Goal: Task Accomplishment & Management: Use online tool/utility

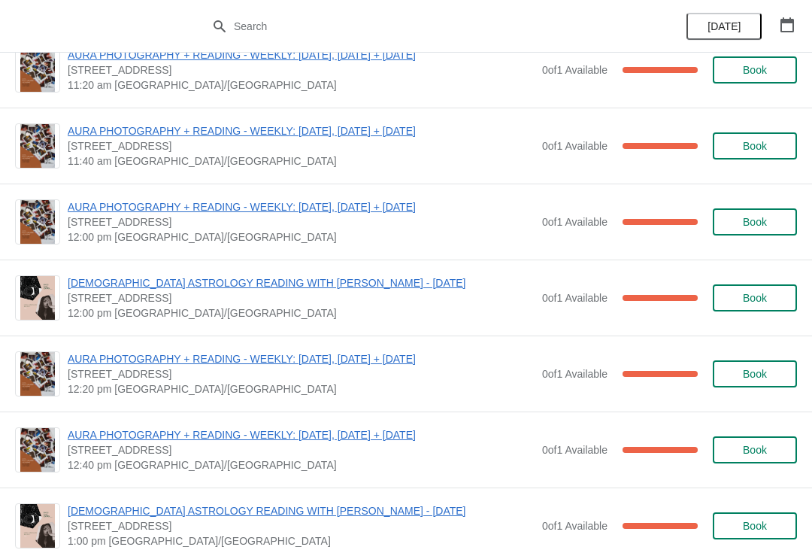
scroll to position [992, 0]
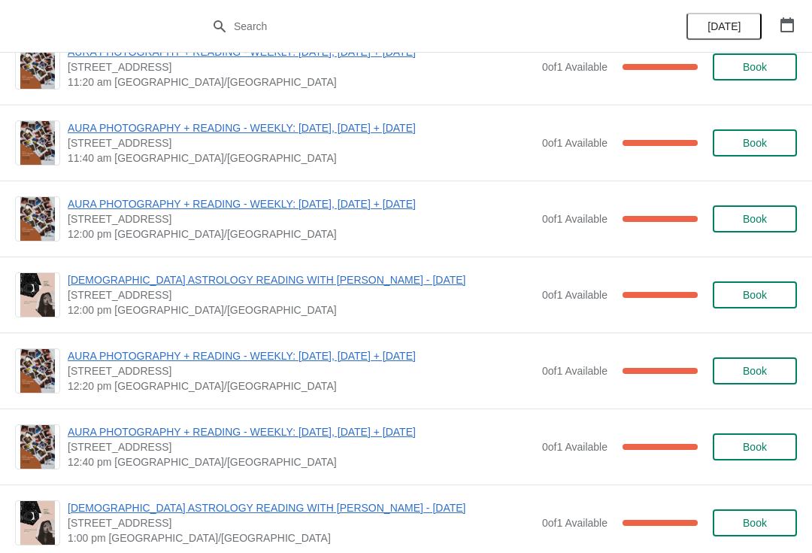
click at [375, 363] on span "AURA PHOTOGRAPHY + READING - WEEKLY: [DATE], [DATE] + [DATE]" at bounding box center [301, 355] width 467 height 15
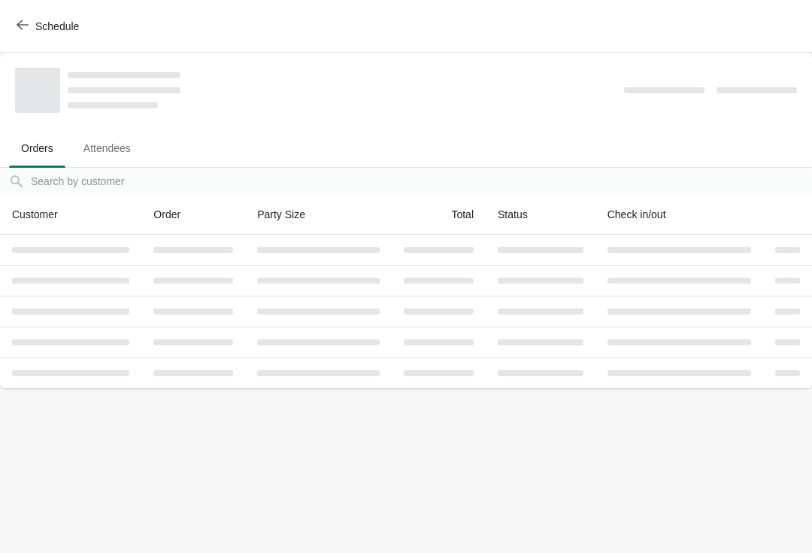
scroll to position [0, 0]
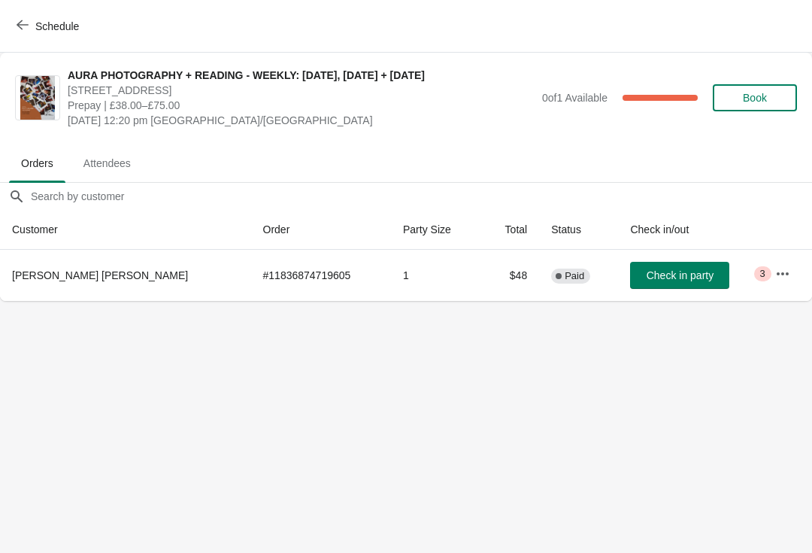
click at [776, 267] on icon "button" at bounding box center [783, 273] width 15 height 15
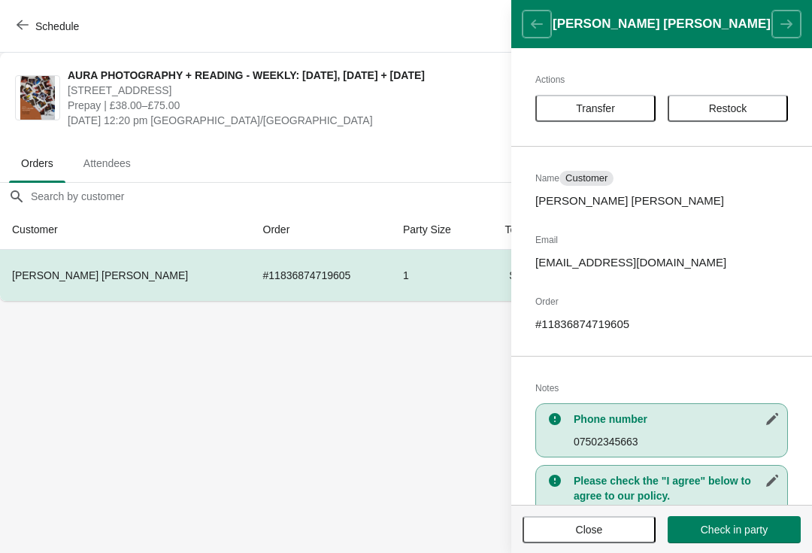
click at [617, 108] on span "Transfer" at bounding box center [595, 108] width 93 height 12
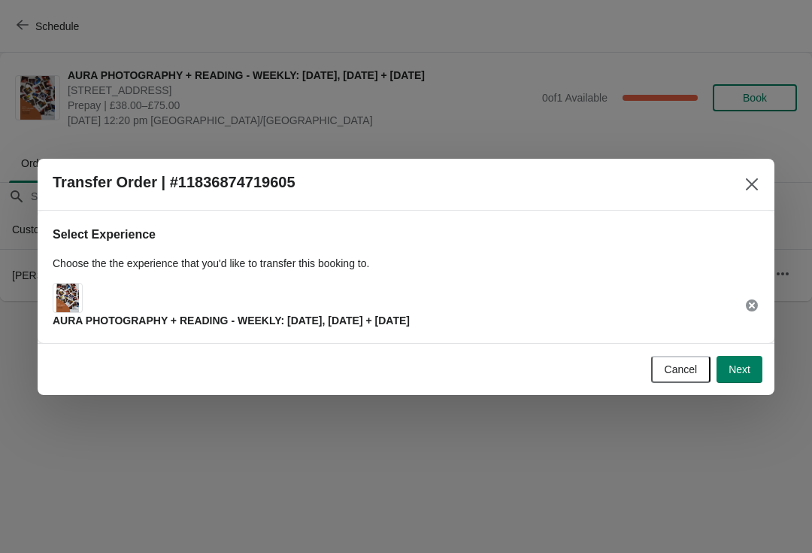
click at [737, 360] on button "Next" at bounding box center [740, 369] width 46 height 27
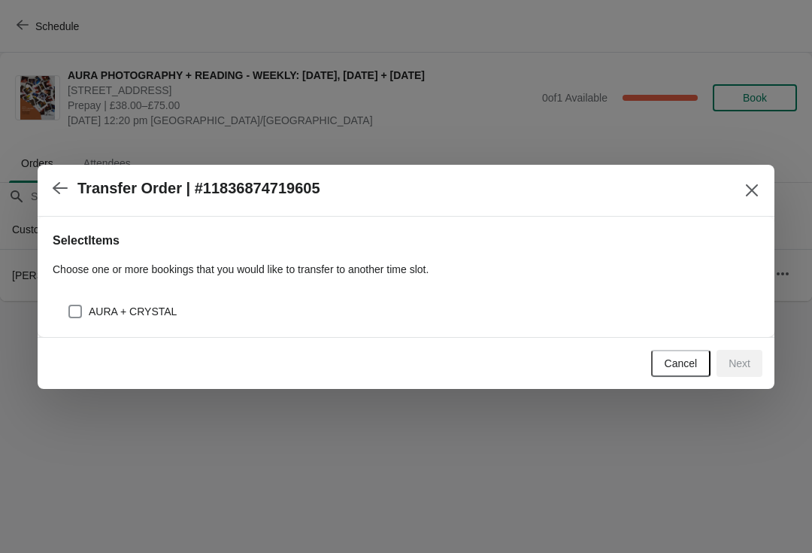
click at [384, 296] on div "AURA + CRYSTAL" at bounding box center [406, 305] width 707 height 33
click at [96, 310] on span "AURA + CRYSTAL" at bounding box center [133, 311] width 88 height 15
click at [69, 305] on input "AURA + CRYSTAL" at bounding box center [68, 305] width 1 height 1
checkbox input "true"
select select "AURA + CRYSTAL"
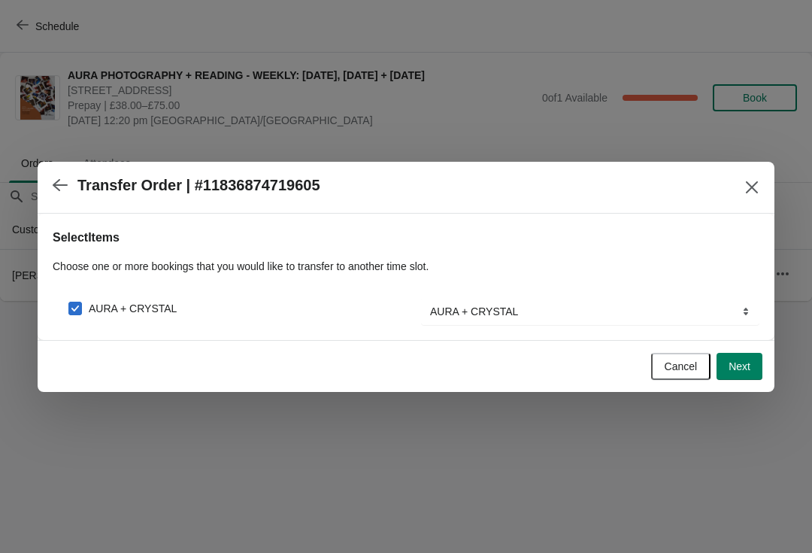
click at [738, 375] on button "Next" at bounding box center [740, 366] width 46 height 27
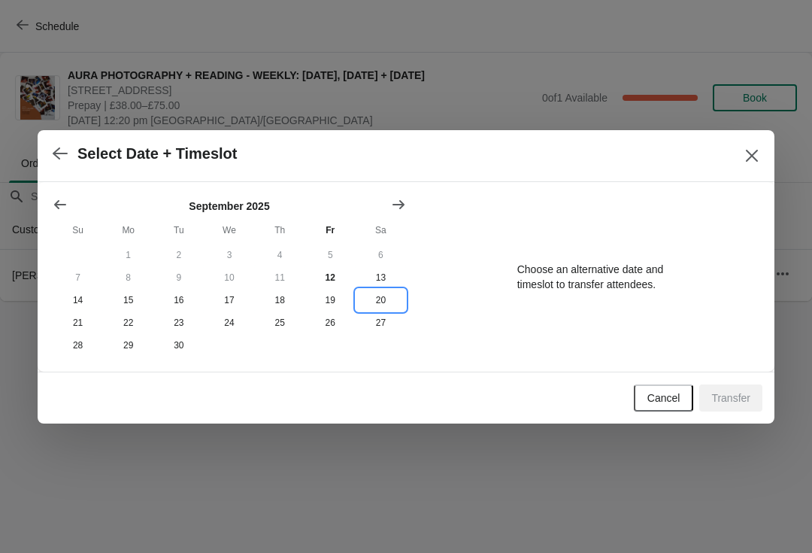
click at [384, 296] on button "20" at bounding box center [381, 300] width 50 height 23
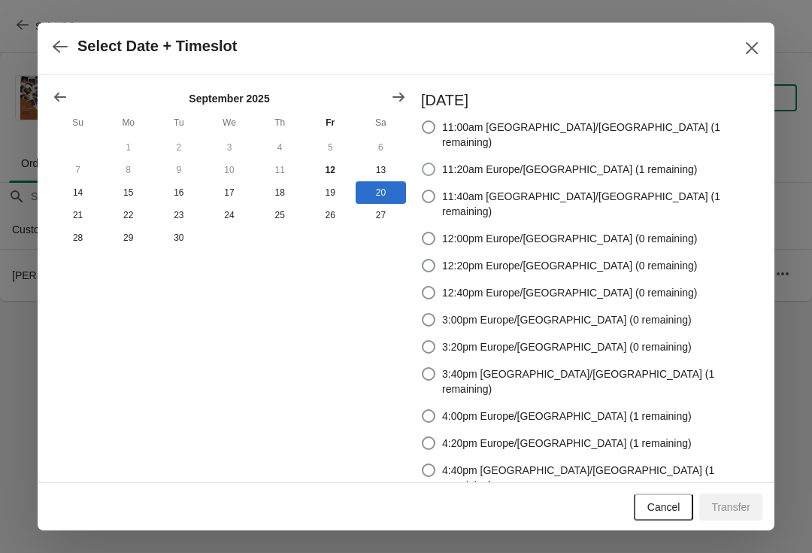
click at [436, 162] on span at bounding box center [429, 169] width 14 height 14
click at [423, 162] on input "11:20am Europe/[GEOGRAPHIC_DATA] (1 remaining)" at bounding box center [422, 162] width 1 height 1
radio input "true"
click at [734, 506] on span "Transfer" at bounding box center [731, 507] width 39 height 12
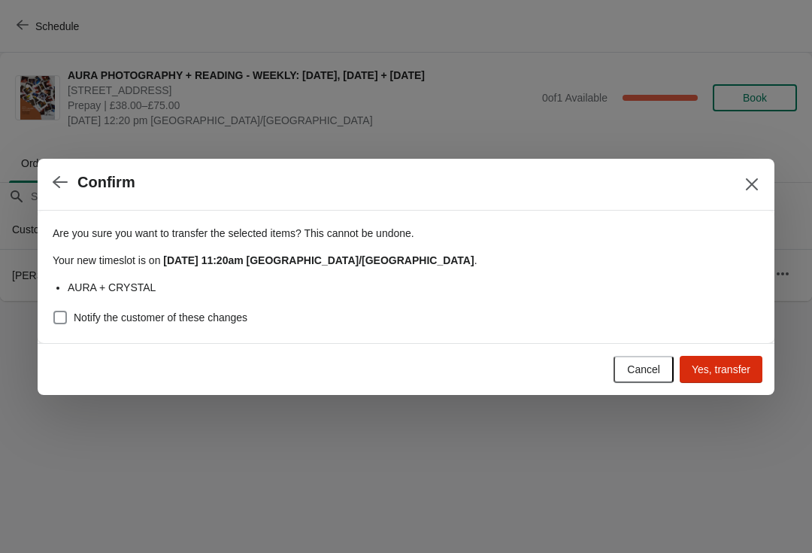
click at [53, 314] on span at bounding box center [60, 318] width 14 height 14
click at [53, 311] on input "Notify the customer of these changes" at bounding box center [53, 311] width 1 height 1
checkbox input "true"
click at [727, 370] on span "Yes, transfer" at bounding box center [721, 369] width 59 height 12
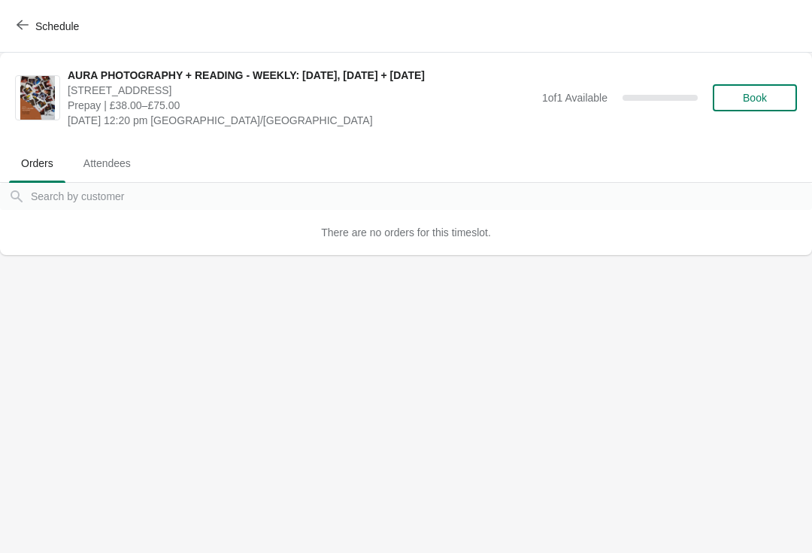
click at [48, 20] on span "Schedule" at bounding box center [57, 26] width 44 height 12
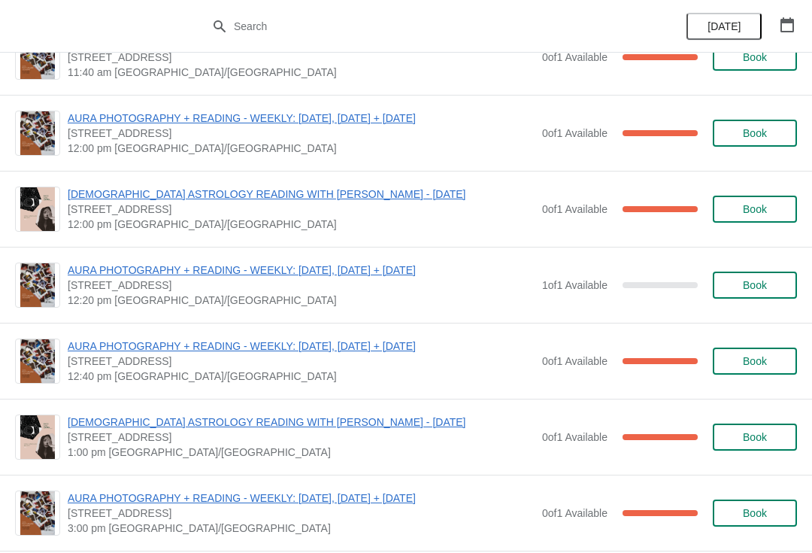
scroll to position [1080, 0]
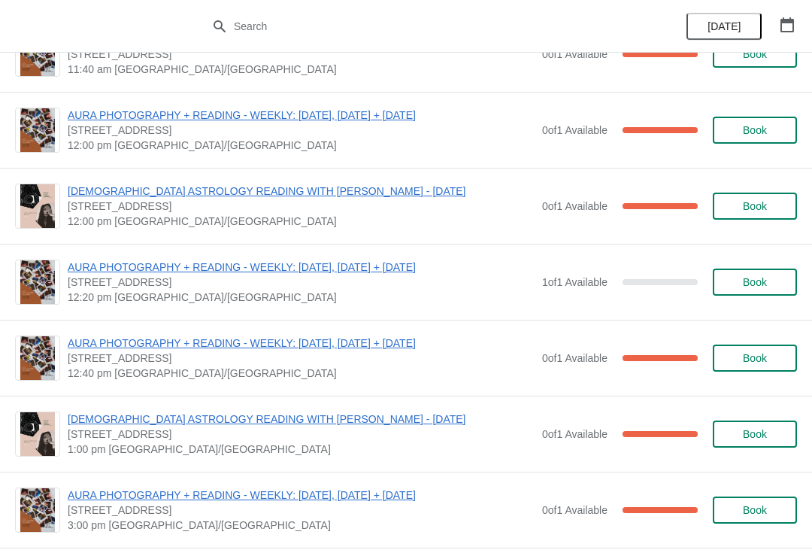
click at [293, 344] on span "AURA PHOTOGRAPHY + READING - WEEKLY: [DATE], [DATE] + [DATE]" at bounding box center [301, 343] width 467 height 15
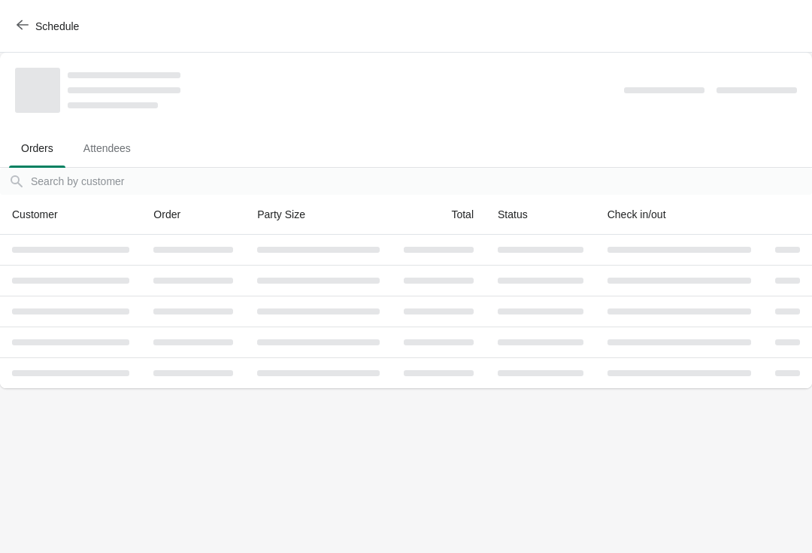
scroll to position [0, 0]
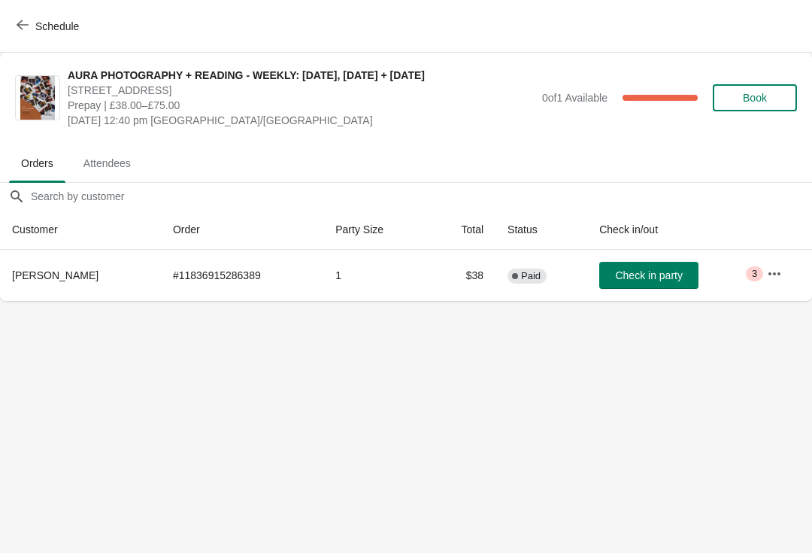
click at [780, 282] on button "button" at bounding box center [774, 273] width 27 height 27
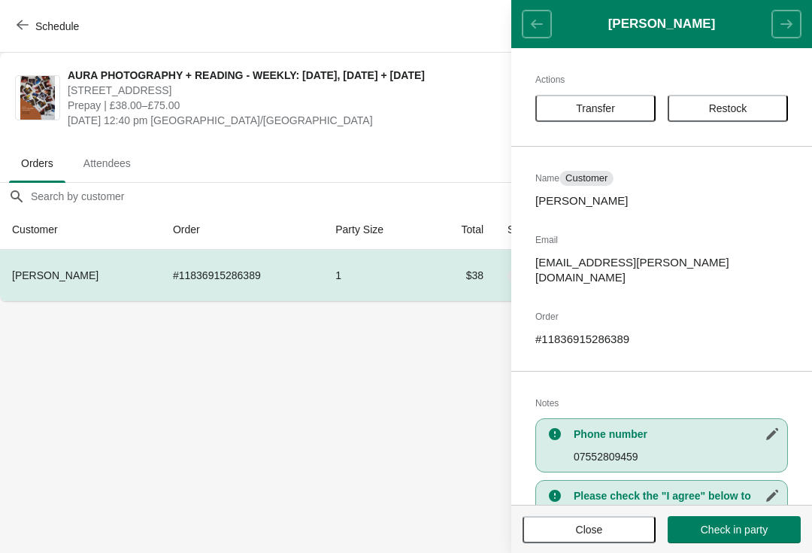
click at [628, 114] on button "Transfer" at bounding box center [596, 108] width 120 height 27
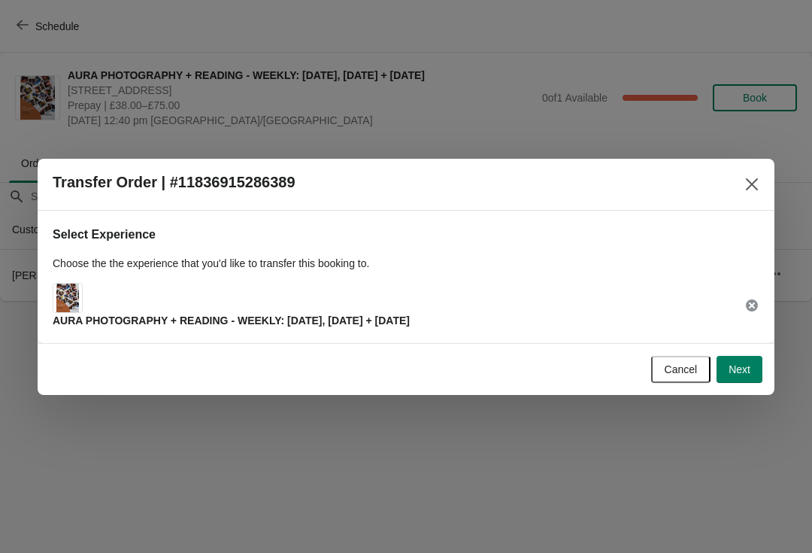
click at [749, 369] on span "Next" at bounding box center [740, 369] width 22 height 12
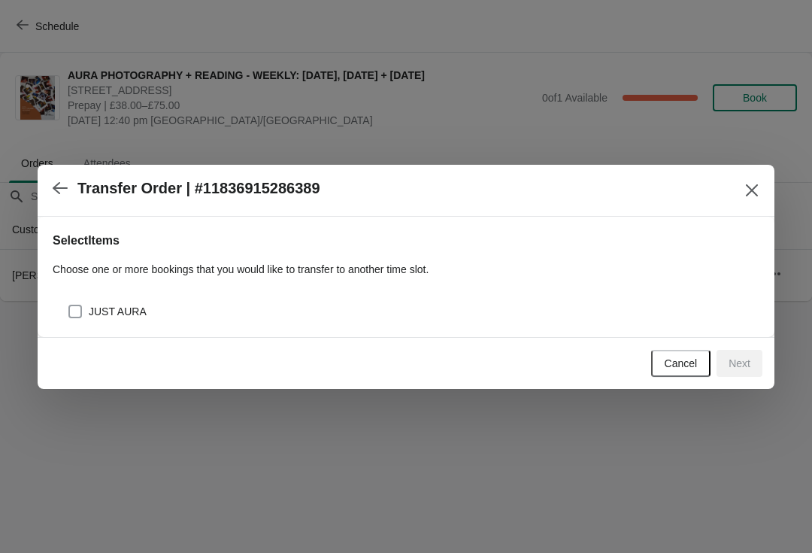
click at [134, 306] on span "JUST AURA" at bounding box center [118, 311] width 58 height 15
click at [69, 305] on input "JUST AURA" at bounding box center [68, 305] width 1 height 1
checkbox input "true"
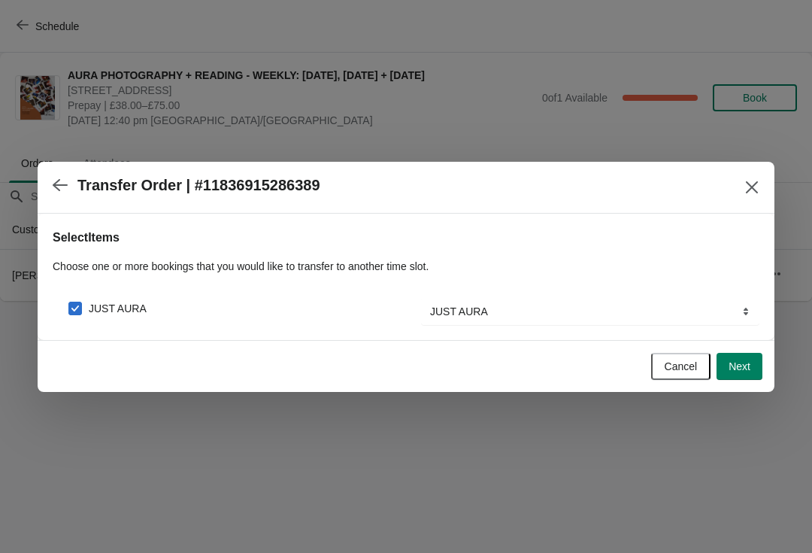
click at [752, 375] on button "Next" at bounding box center [740, 366] width 46 height 27
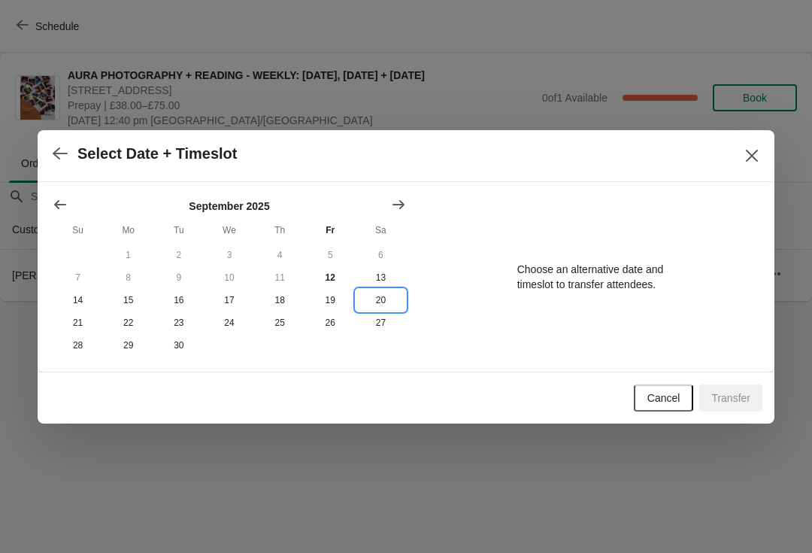
click at [382, 293] on button "20" at bounding box center [381, 300] width 50 height 23
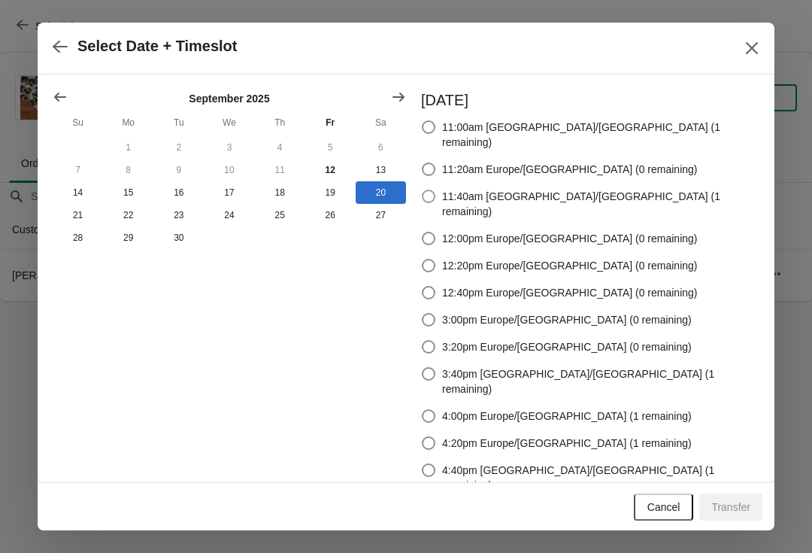
click at [436, 190] on span at bounding box center [429, 197] width 14 height 14
click at [423, 190] on input "11:40am [GEOGRAPHIC_DATA]/[GEOGRAPHIC_DATA] (1 remaining)" at bounding box center [422, 190] width 1 height 1
radio input "true"
click at [743, 498] on button "Transfer" at bounding box center [731, 507] width 63 height 27
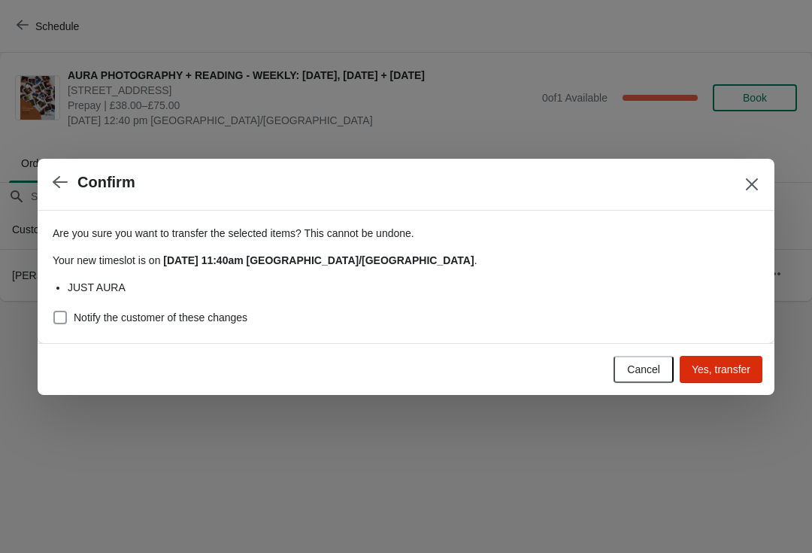
click at [74, 308] on label "Notify the customer of these changes" at bounding box center [150, 317] width 195 height 21
click at [54, 311] on input "Notify the customer of these changes" at bounding box center [53, 311] width 1 height 1
checkbox input "true"
click at [719, 378] on button "Yes, transfer" at bounding box center [721, 369] width 83 height 27
